Goal: Find specific page/section: Find specific page/section

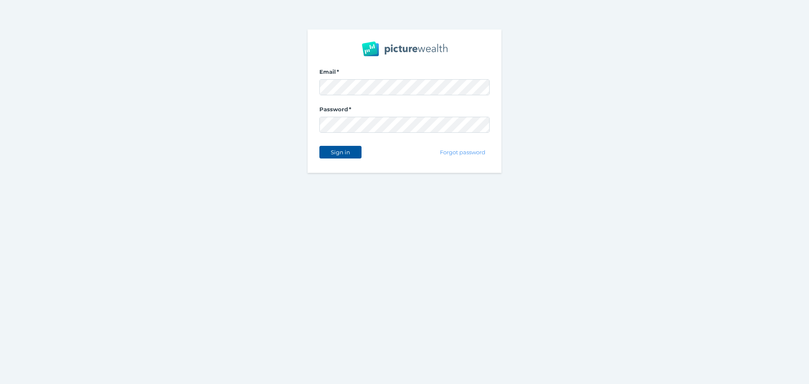
click at [345, 151] on span "Sign in" at bounding box center [340, 152] width 27 height 7
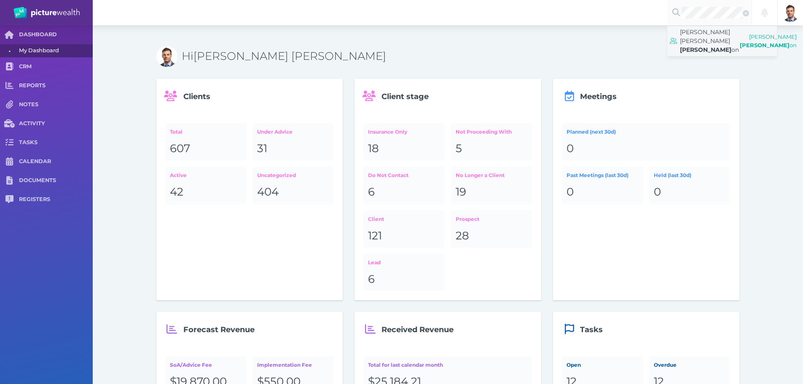
click at [691, 37] on span "[PERSON_NAME] on" at bounding box center [709, 41] width 59 height 30
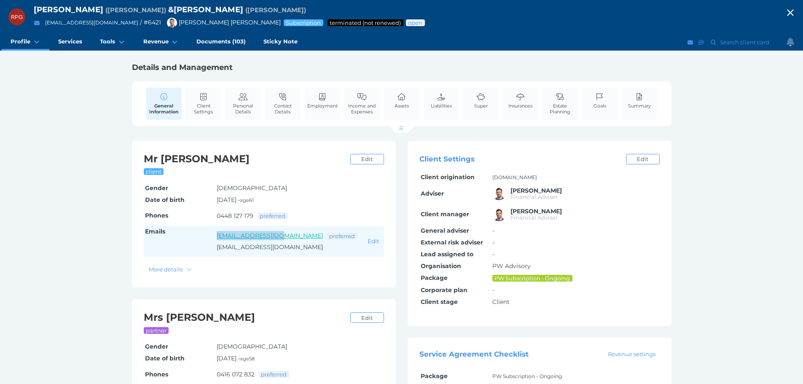
drag, startPoint x: 212, startPoint y: 236, endPoint x: 281, endPoint y: 239, distance: 68.4
click at [281, 239] on tr "Emails [EMAIL_ADDRESS][DOMAIN_NAME] preferred [EMAIL_ADDRESS][DOMAIN_NAME] Edit" at bounding box center [264, 241] width 240 height 31
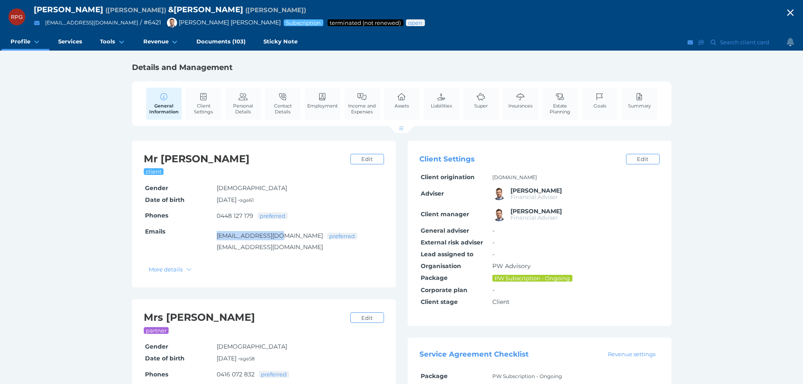
copy tr "[EMAIL_ADDRESS][DOMAIN_NAME]"
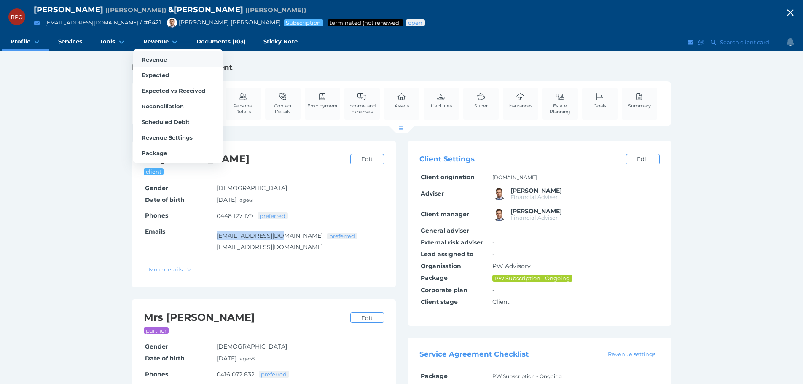
click at [156, 58] on span "Revenue" at bounding box center [154, 59] width 25 height 7
